Goal: Find specific page/section: Find specific page/section

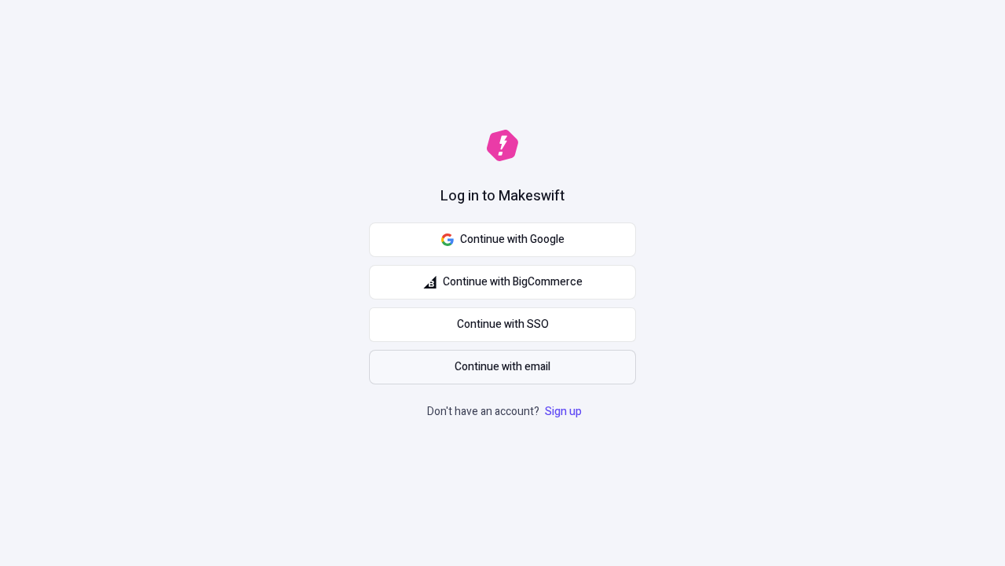
click at [503, 367] on span "Continue with email" at bounding box center [503, 366] width 96 height 17
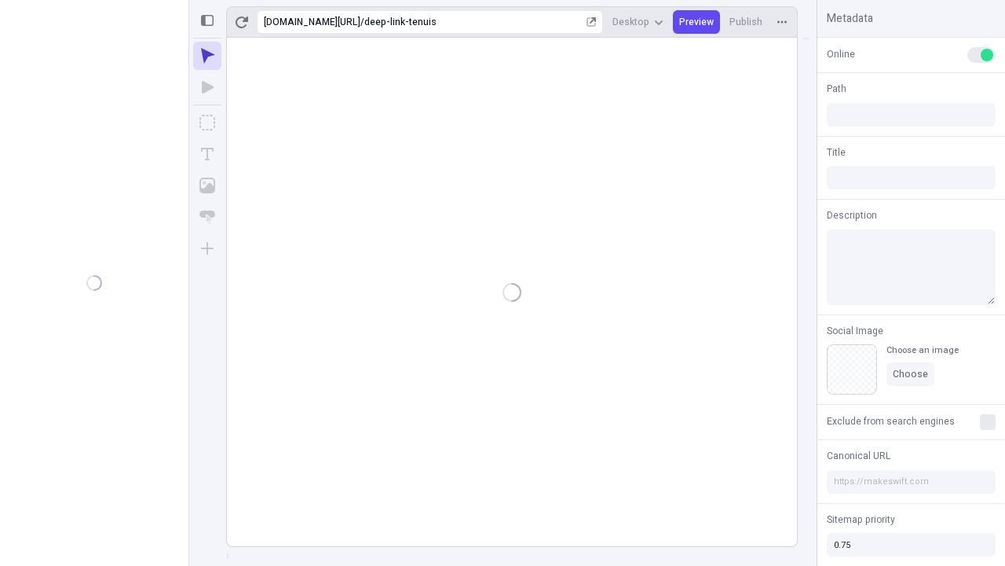
type input "/deep-link-tenuis"
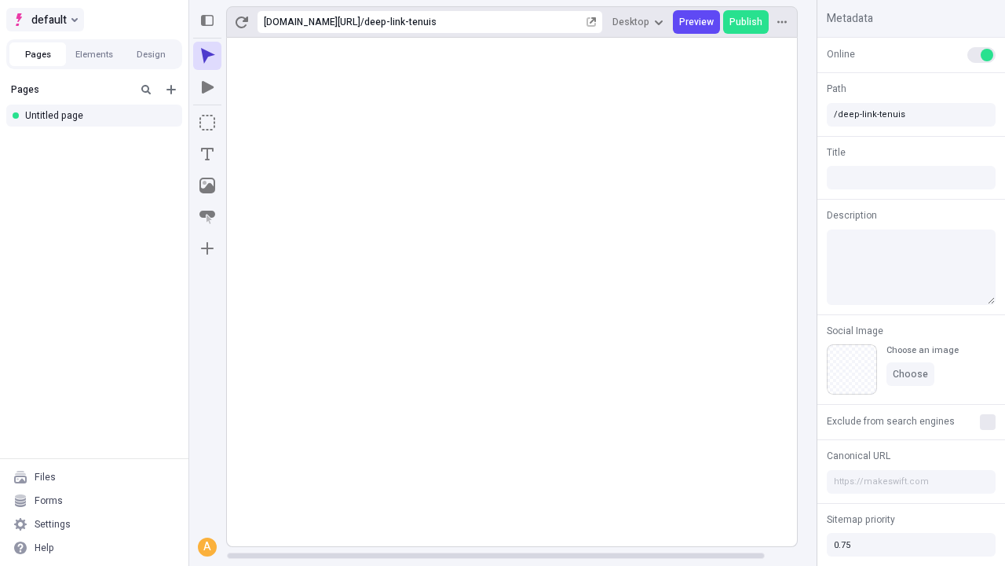
click at [44, 20] on span "default" at bounding box center [48, 19] width 35 height 19
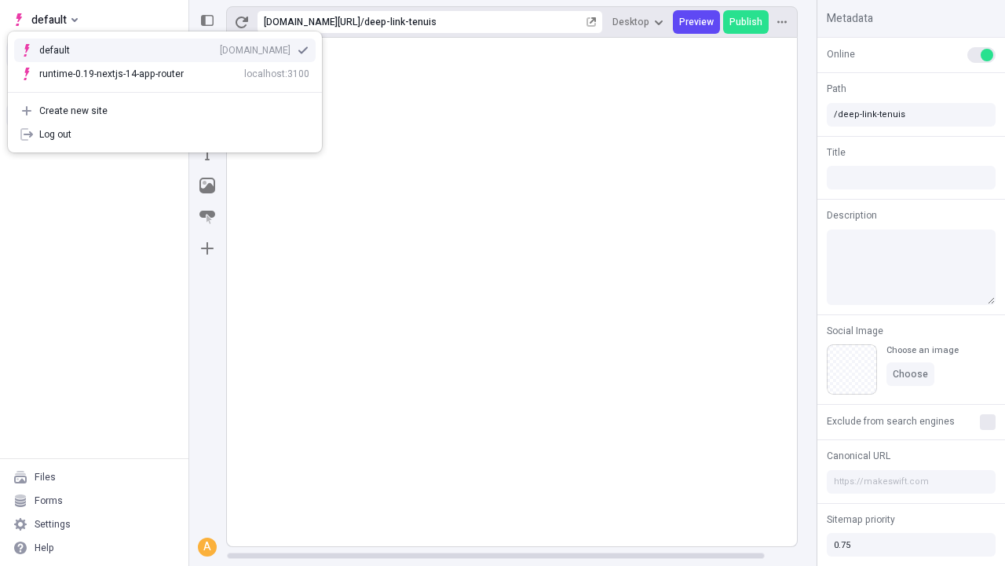
click at [220, 47] on div "[DOMAIN_NAME]" at bounding box center [255, 50] width 71 height 13
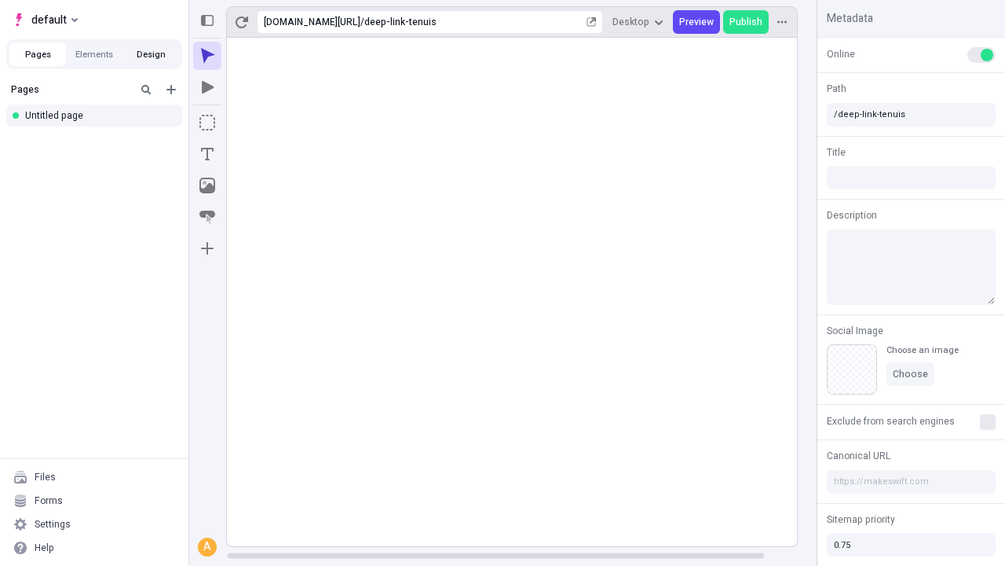
click at [151, 54] on button "Design" at bounding box center [151, 54] width 57 height 24
